Goal: Task Accomplishment & Management: Manage account settings

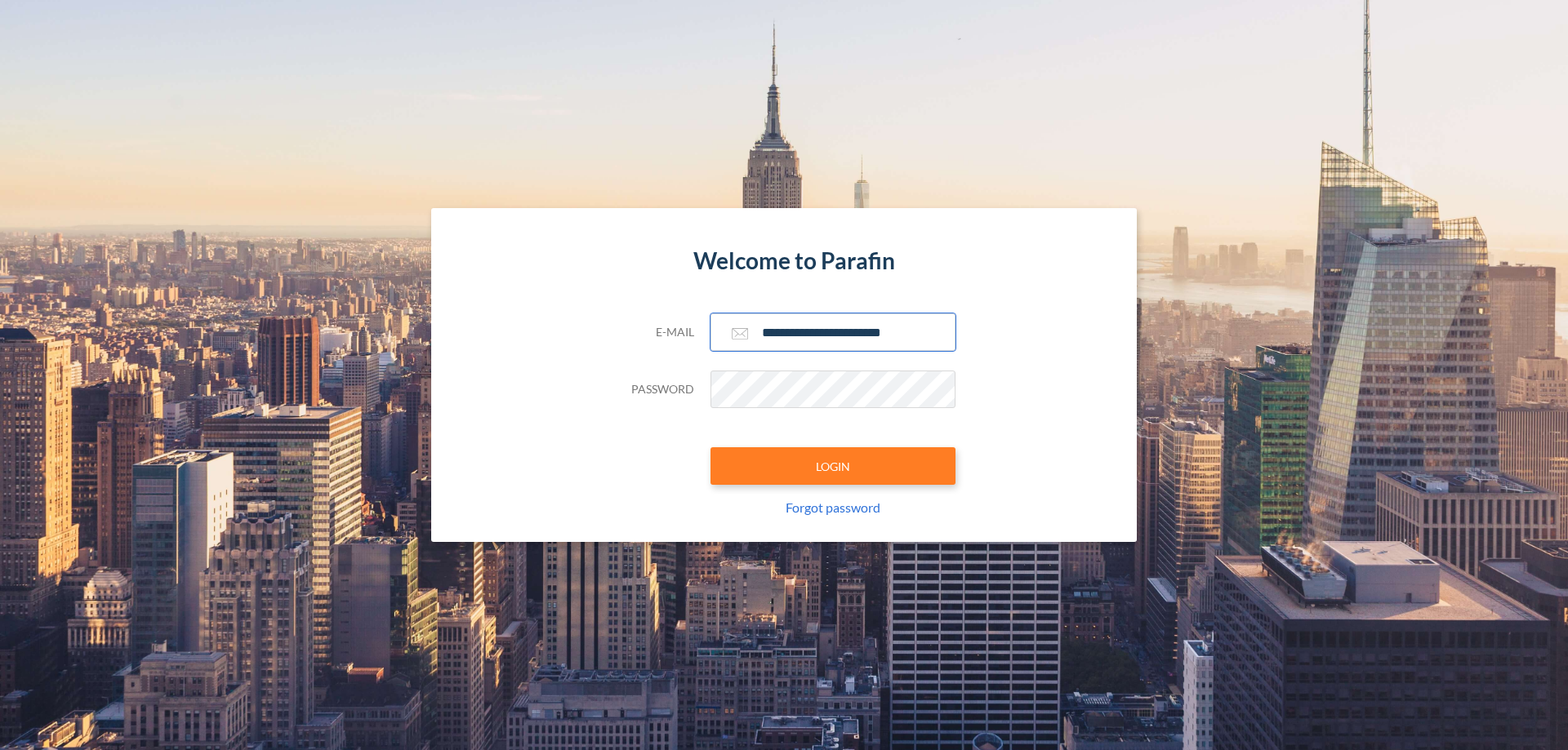
type input "**********"
click at [833, 466] on button "LOGIN" at bounding box center [833, 466] width 245 height 37
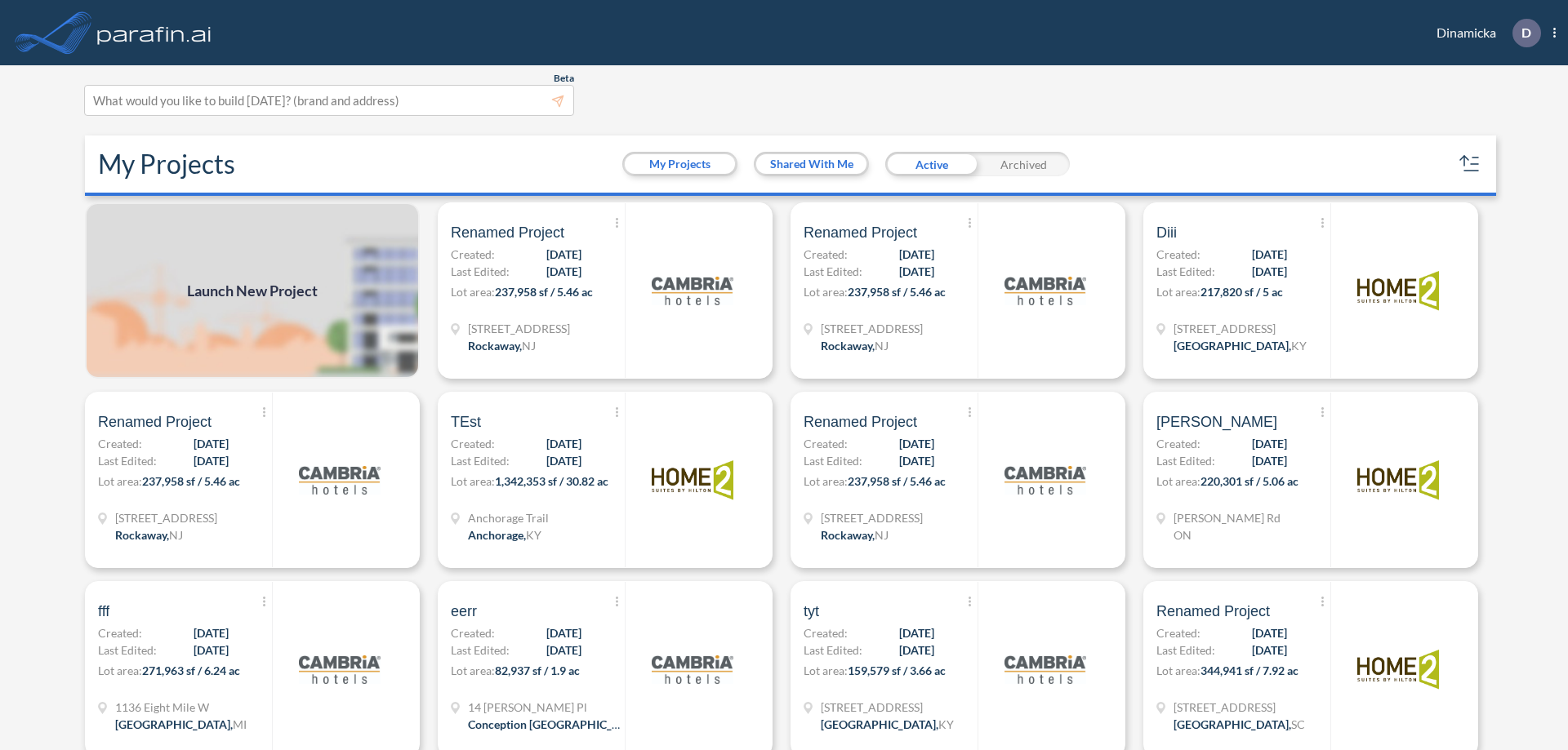
scroll to position [4, 0]
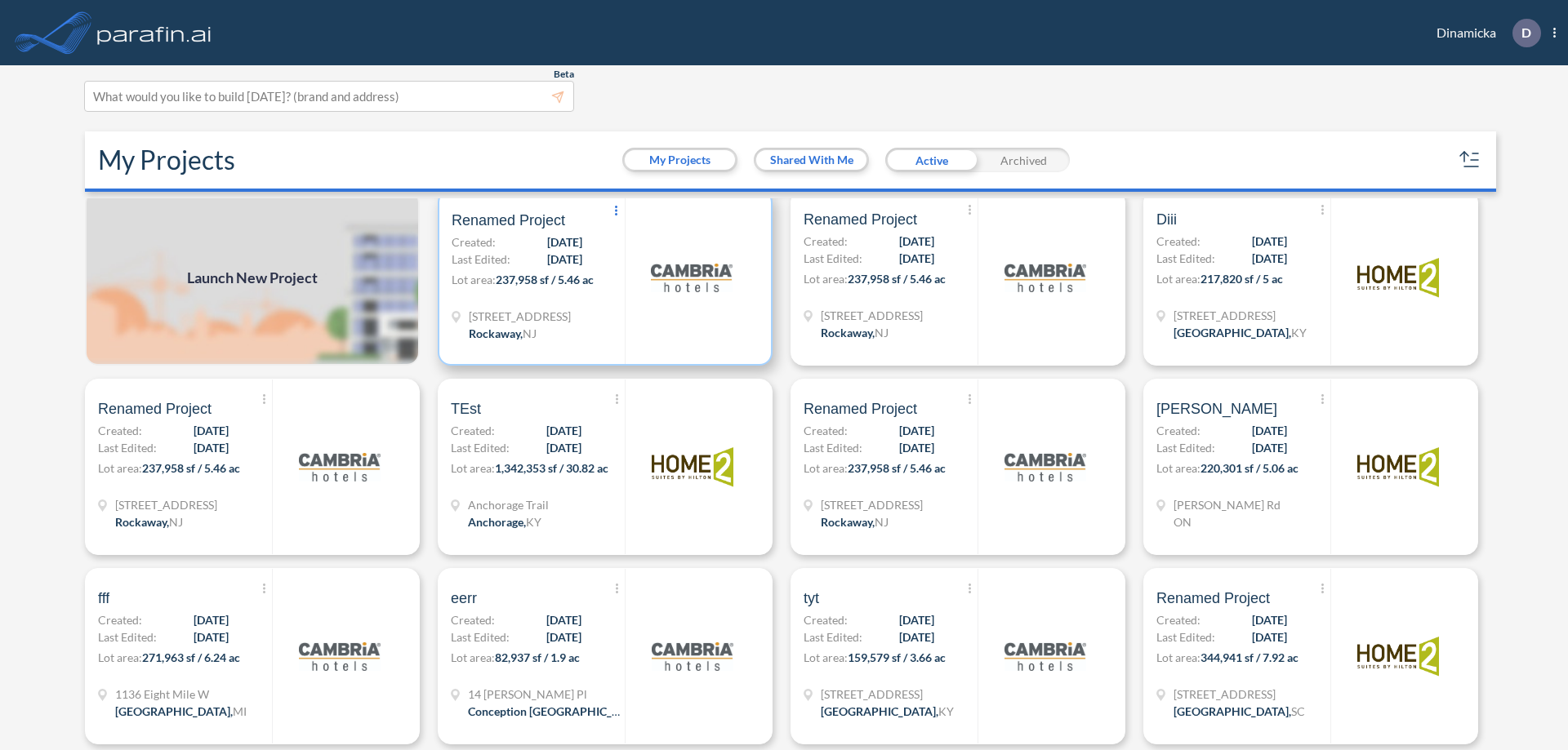
click at [615, 212] on icon at bounding box center [616, 211] width 2 height 10
